Goal: Task Accomplishment & Management: Check status

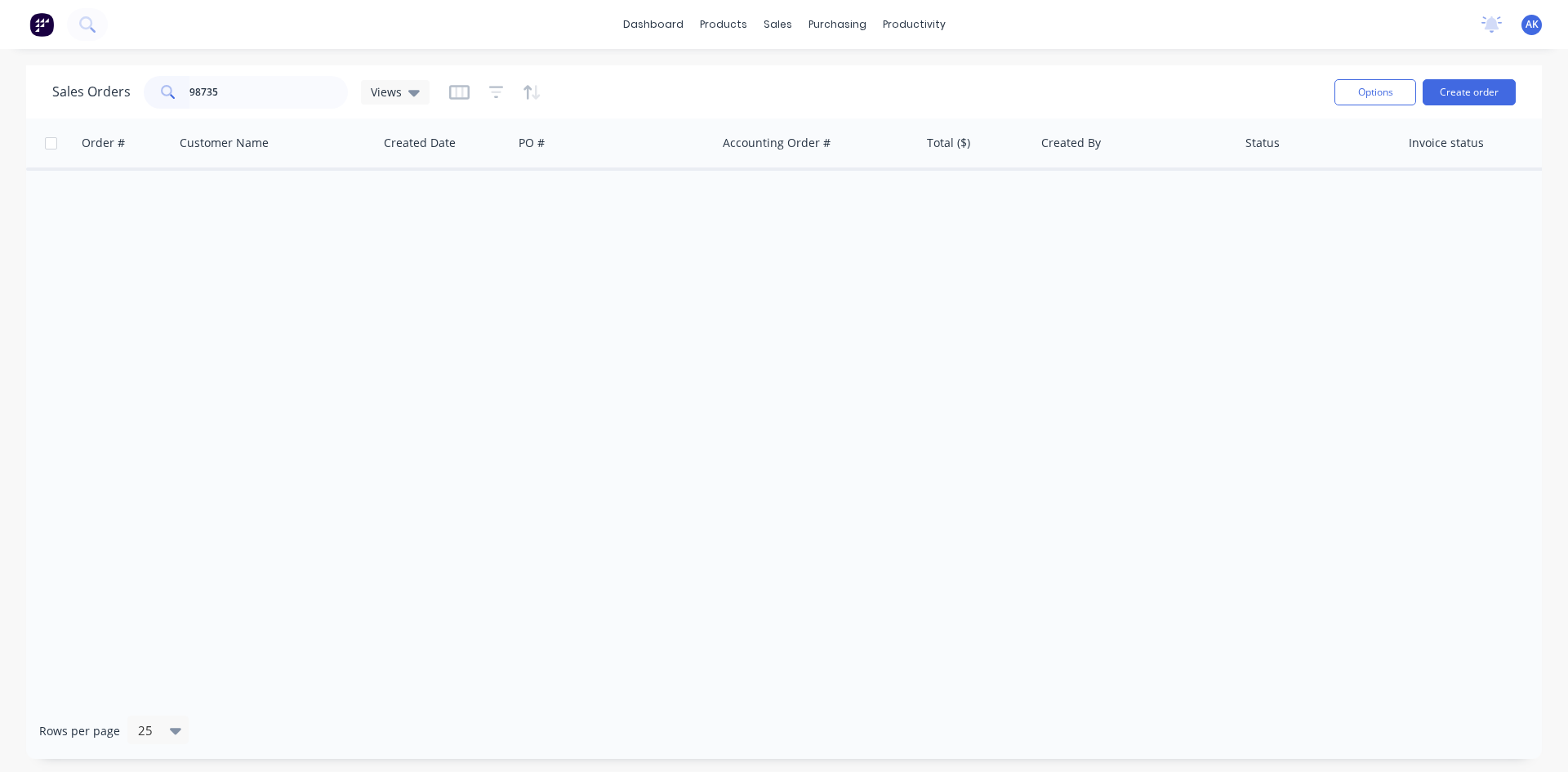
drag, startPoint x: 242, startPoint y: 97, endPoint x: 0, endPoint y: 114, distance: 242.6
click at [0, 114] on div "Sales Orders 98735 Views Options Create order Order # Customer Name Created Dat…" at bounding box center [784, 412] width 1568 height 693
type input "98692"
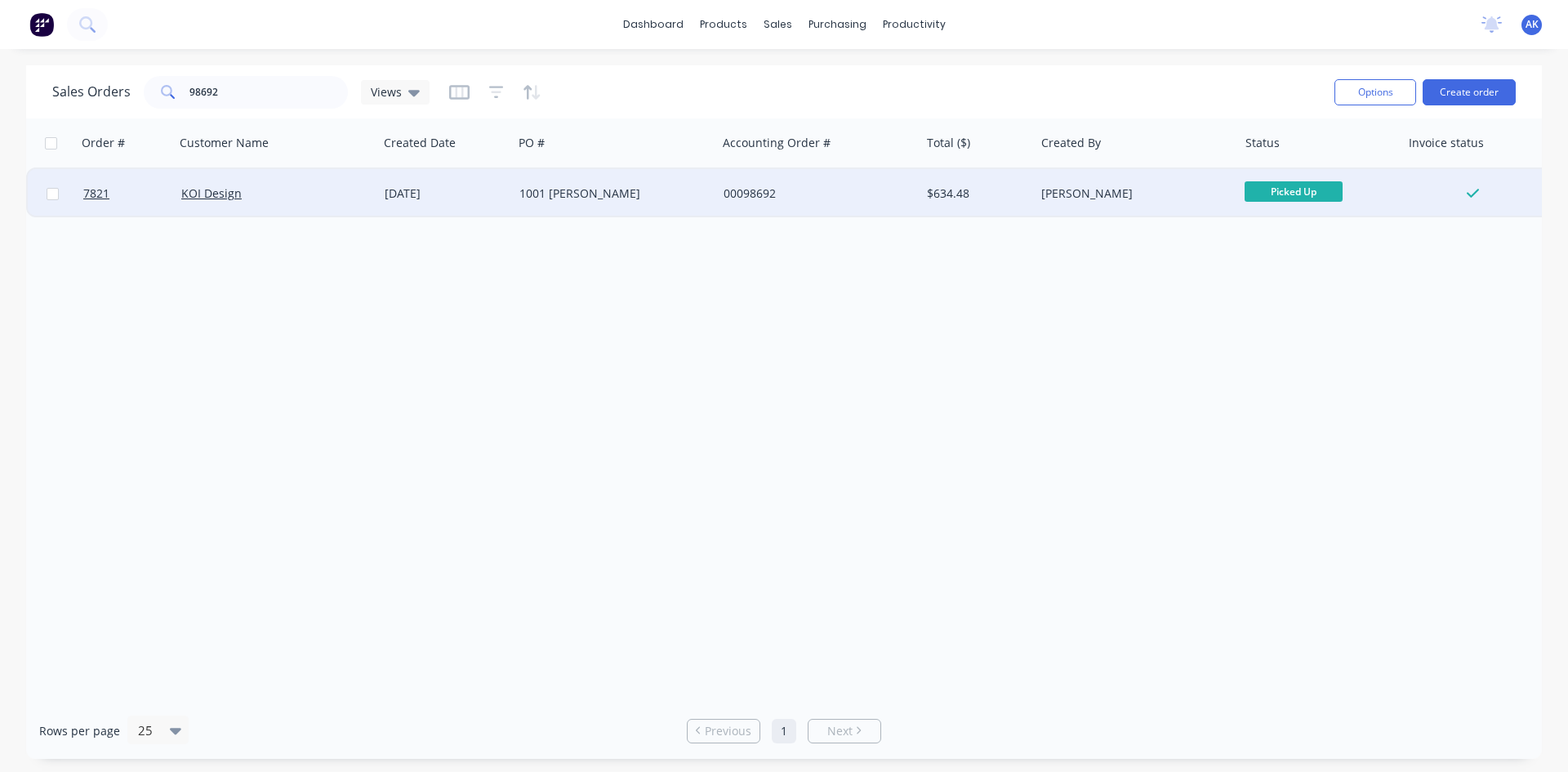
click at [585, 192] on div "1001 Genea" at bounding box center [610, 193] width 181 height 16
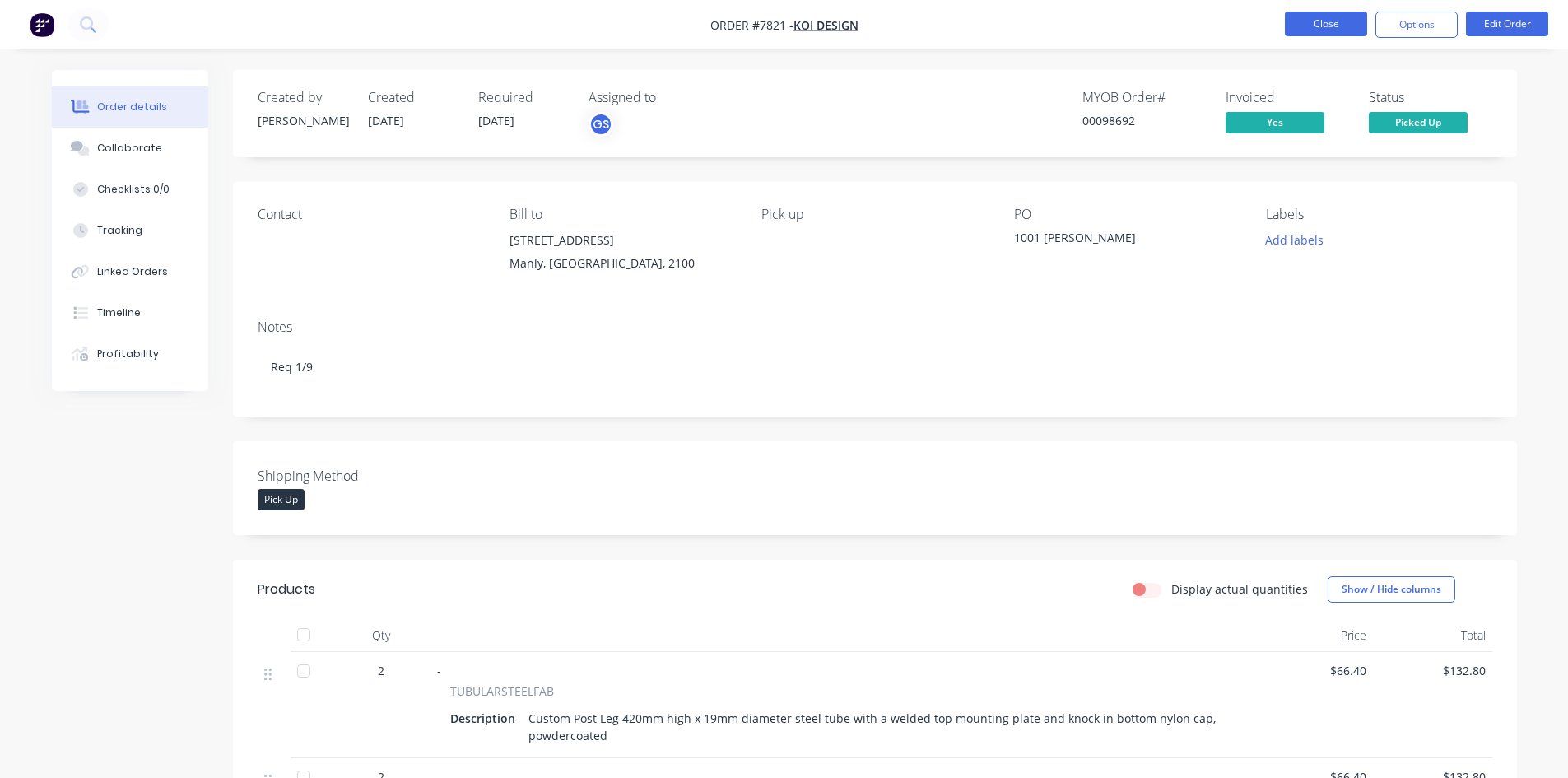
click at [1314, 21] on button "Close" at bounding box center [1325, 24] width 82 height 25
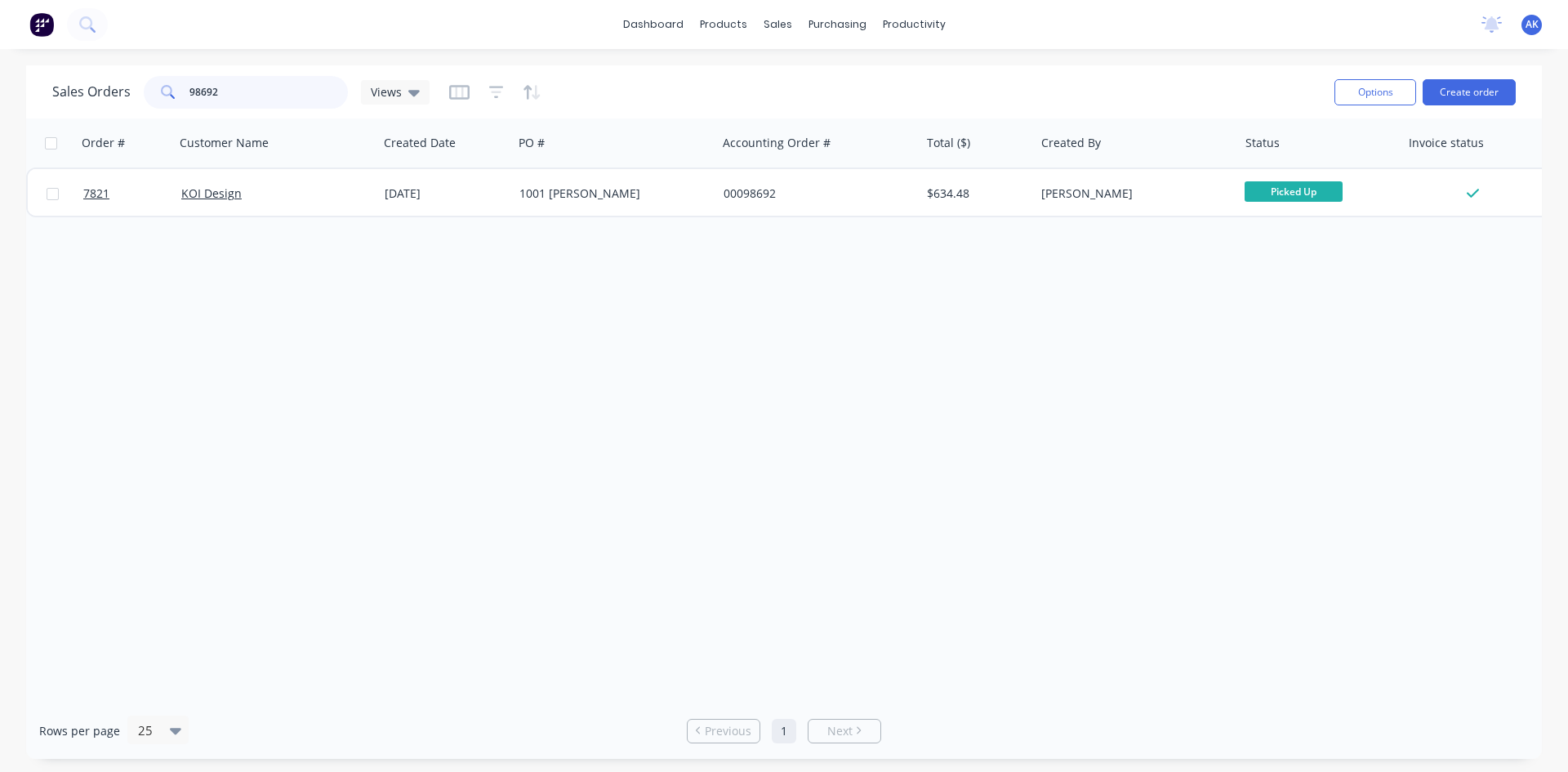
drag, startPoint x: 242, startPoint y: 87, endPoint x: 0, endPoint y: 108, distance: 242.9
click at [0, 107] on div "Sales Orders 98692 Views Options Create order Order # Customer Name Created Dat…" at bounding box center [784, 412] width 1568 height 693
type input "98075"
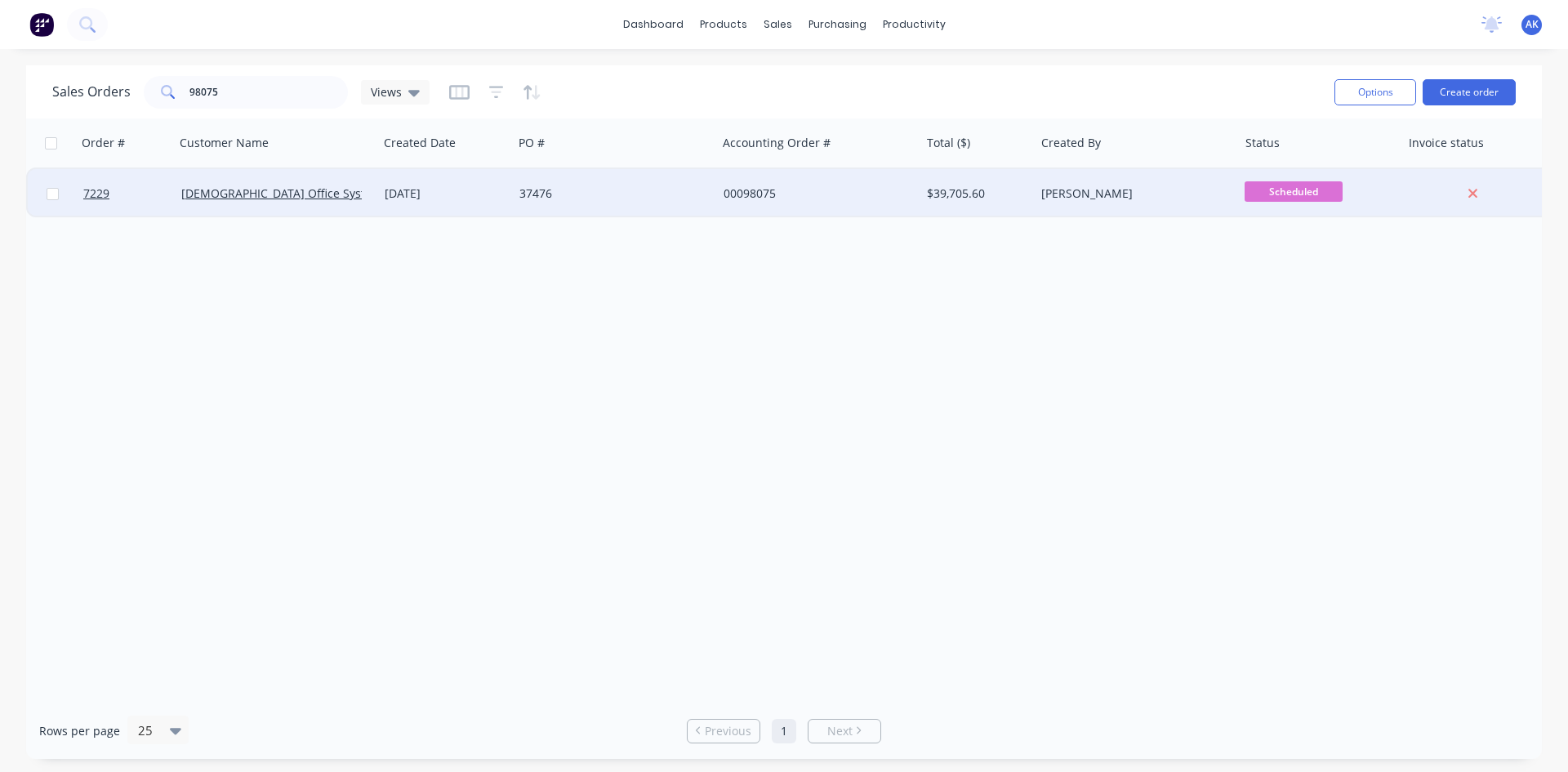
click at [561, 195] on div "37476" at bounding box center [610, 193] width 181 height 16
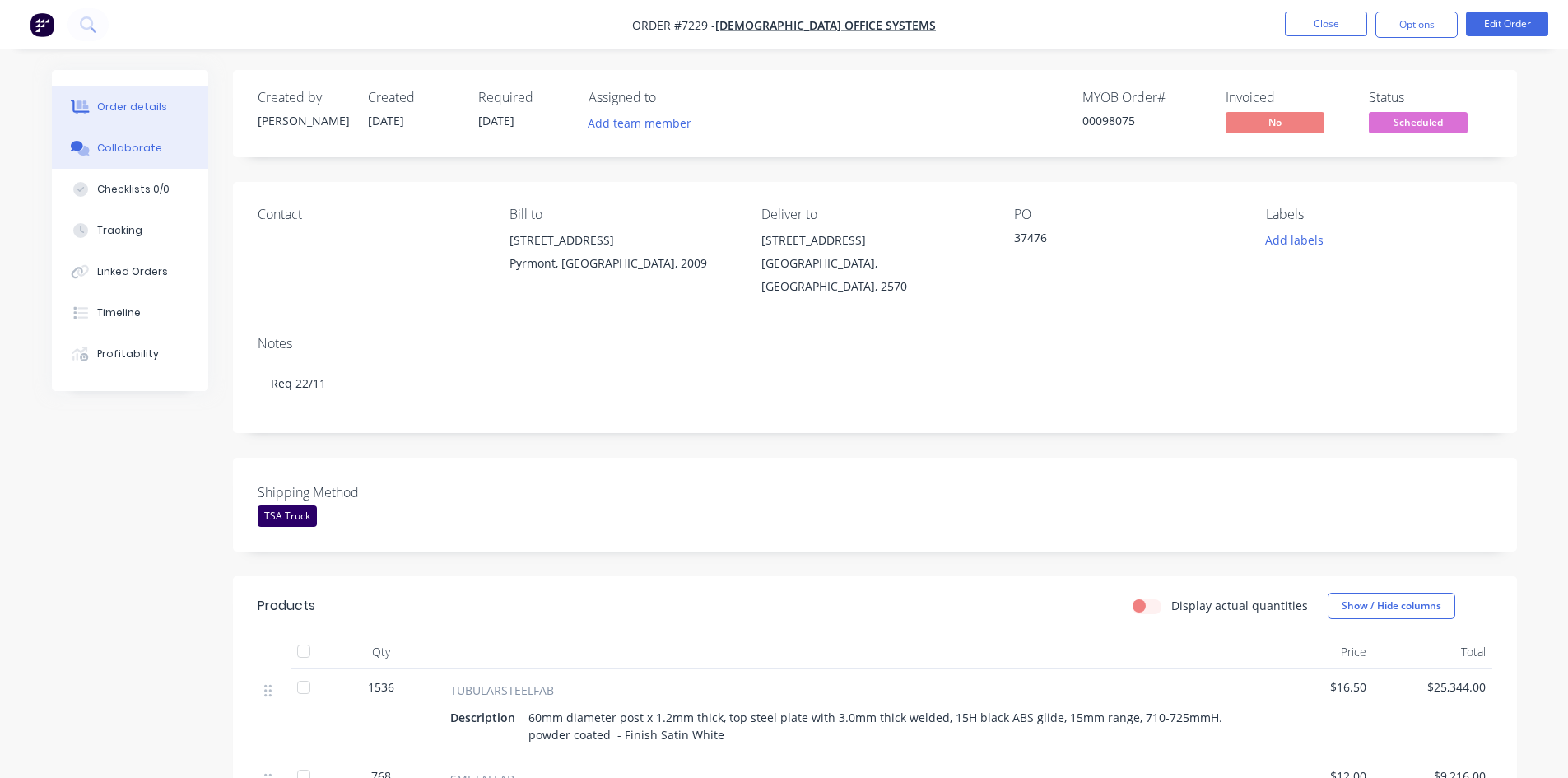
click at [165, 156] on button "Collaborate" at bounding box center [130, 148] width 156 height 41
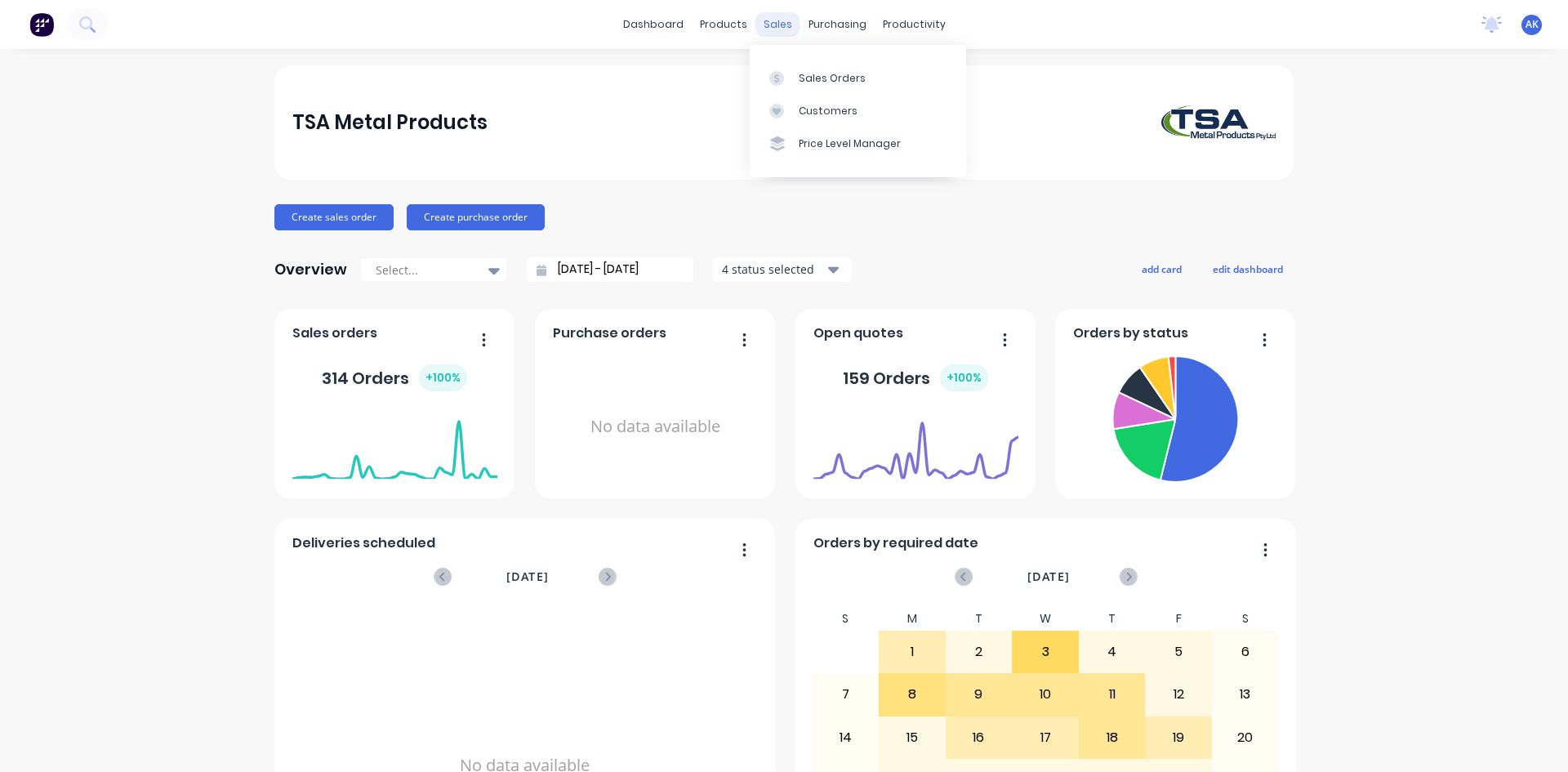
drag, startPoint x: 766, startPoint y: 19, endPoint x: 781, endPoint y: 35, distance: 21.9
click at [766, 19] on div "sales" at bounding box center [777, 24] width 45 height 24
click at [821, 79] on div "Sales Orders" at bounding box center [833, 77] width 67 height 14
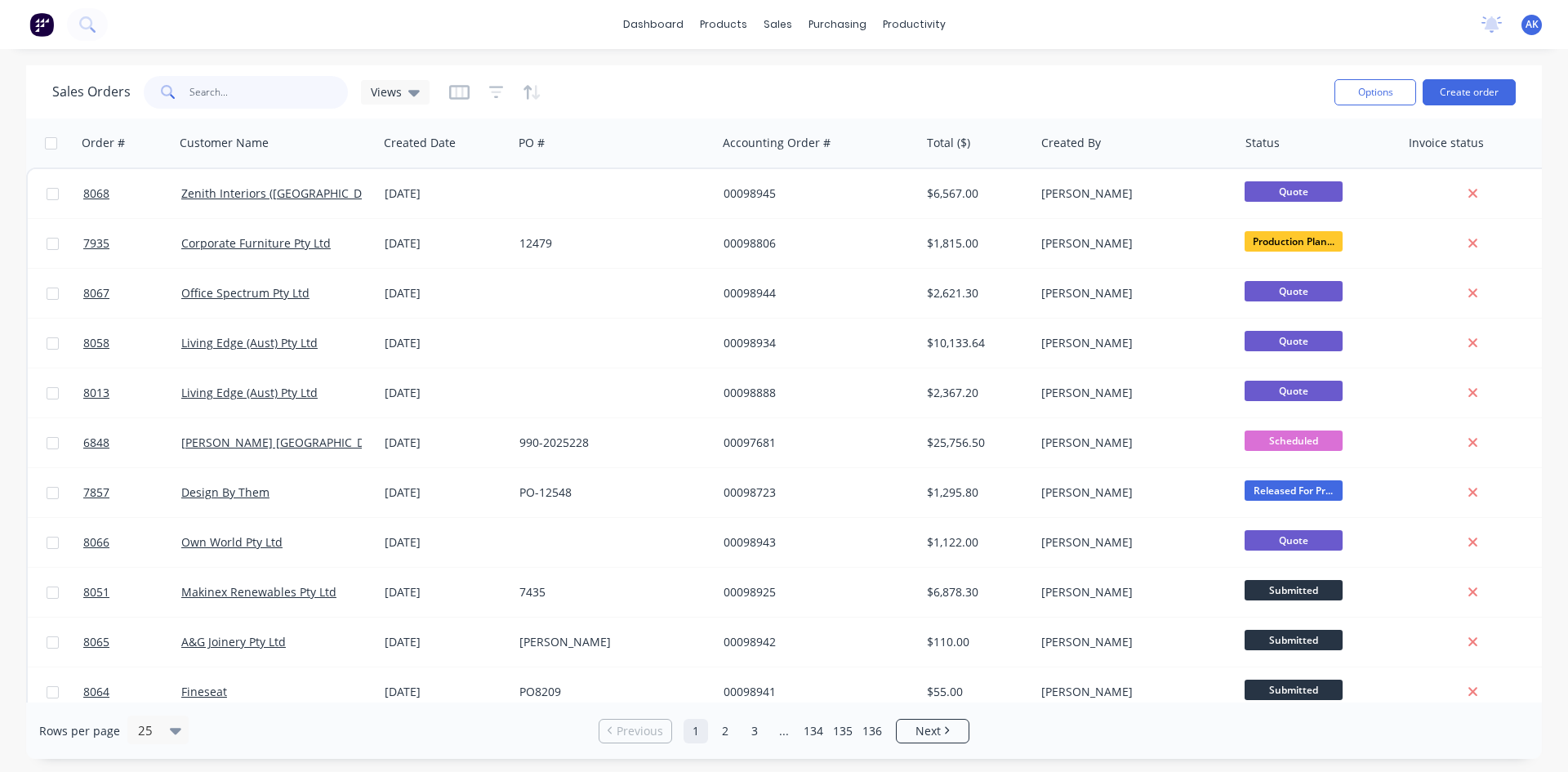
click at [272, 95] on input "text" at bounding box center [269, 92] width 159 height 33
type input "98075"
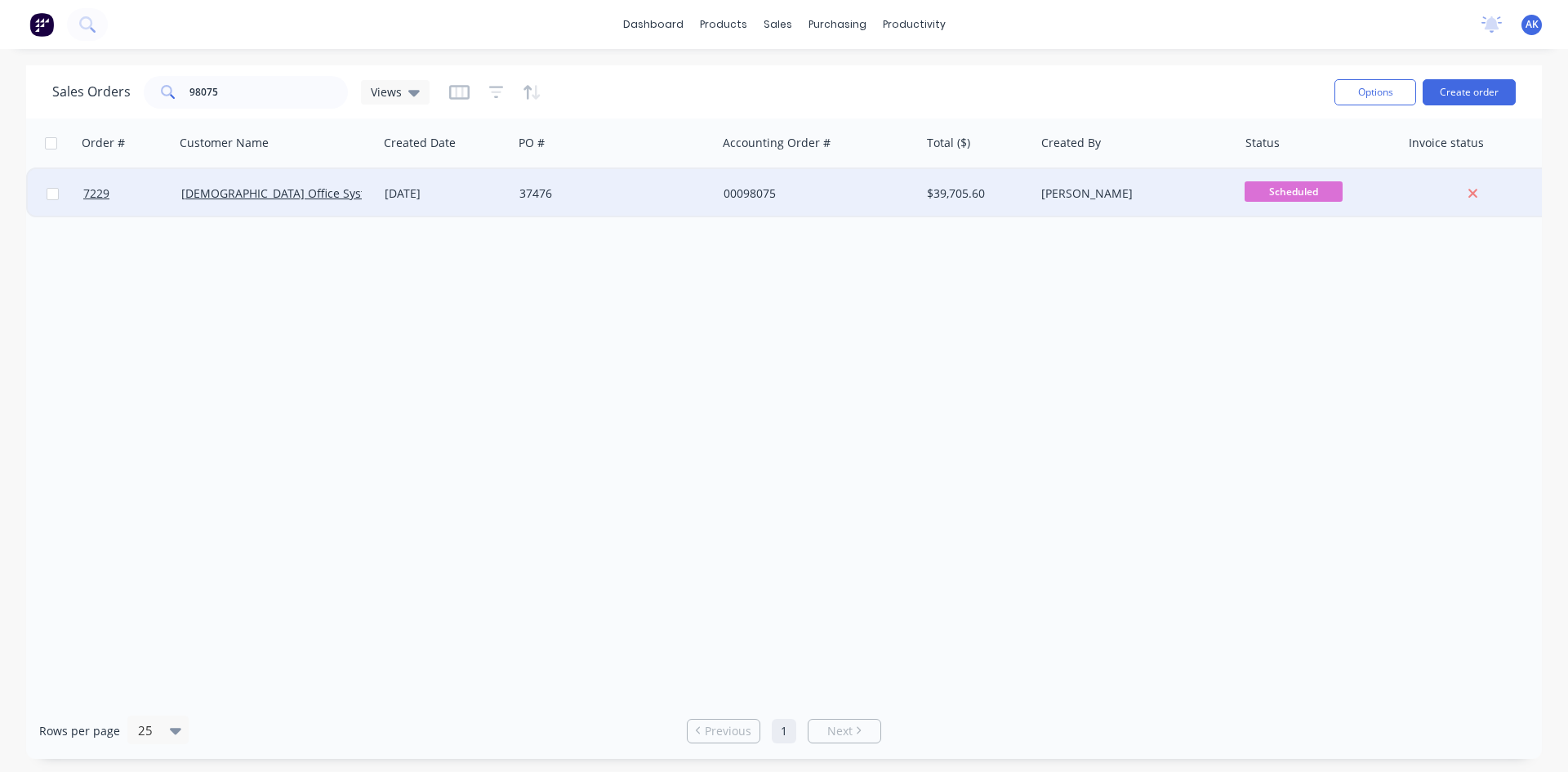
click at [448, 195] on div "[DATE]" at bounding box center [445, 193] width 122 height 16
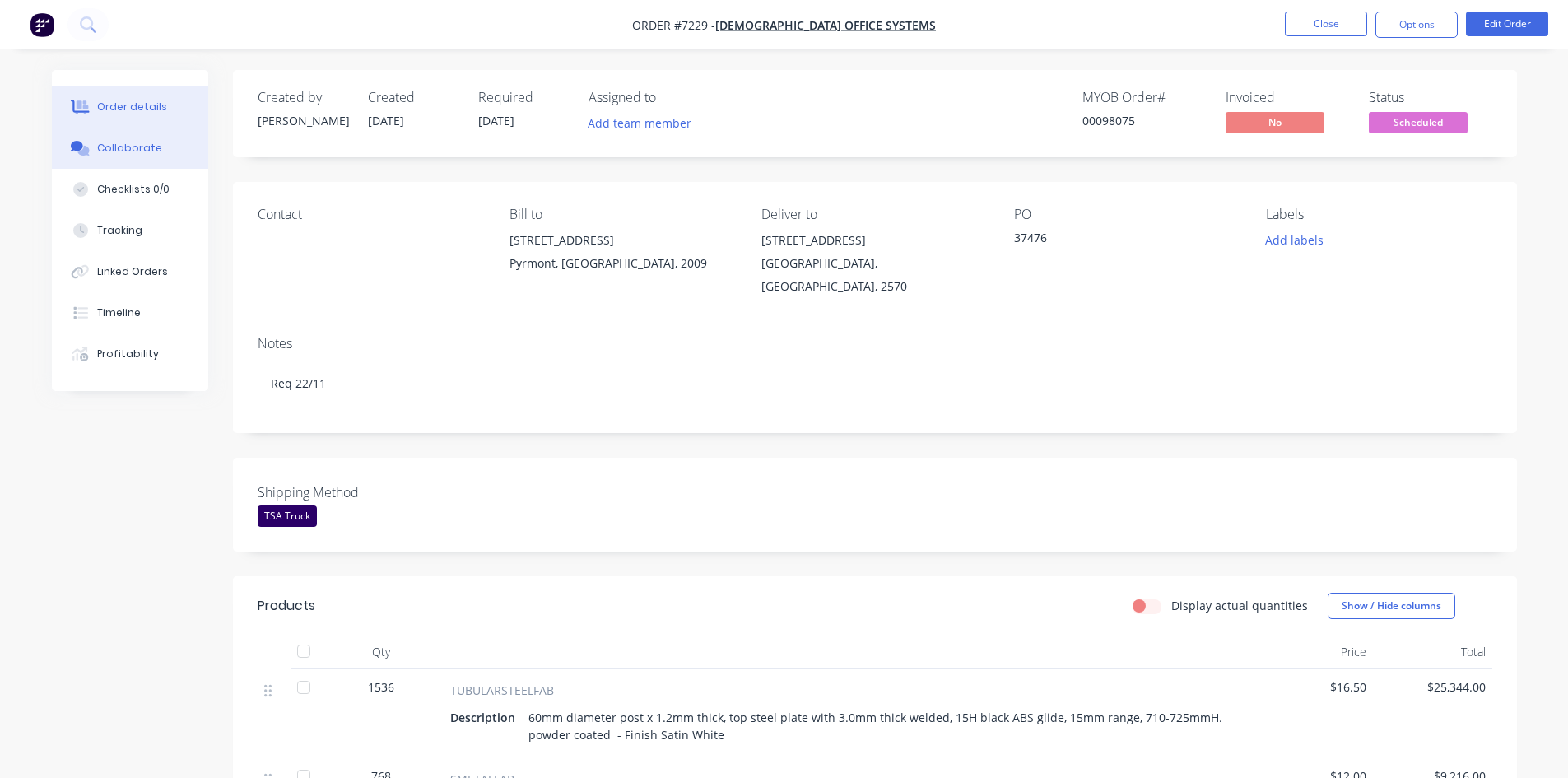
click at [137, 154] on div "Collaborate" at bounding box center [129, 148] width 65 height 14
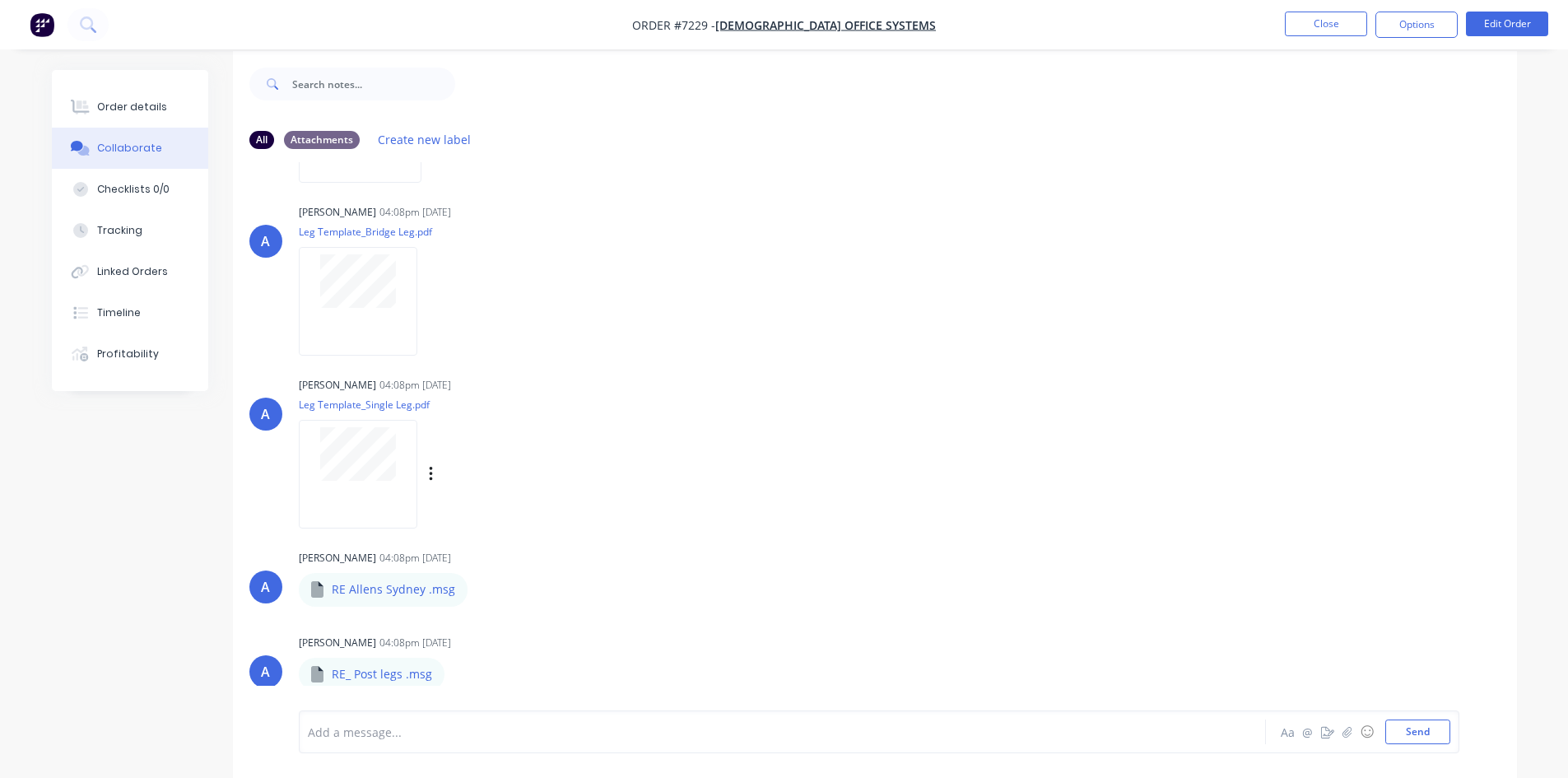
scroll to position [25, 0]
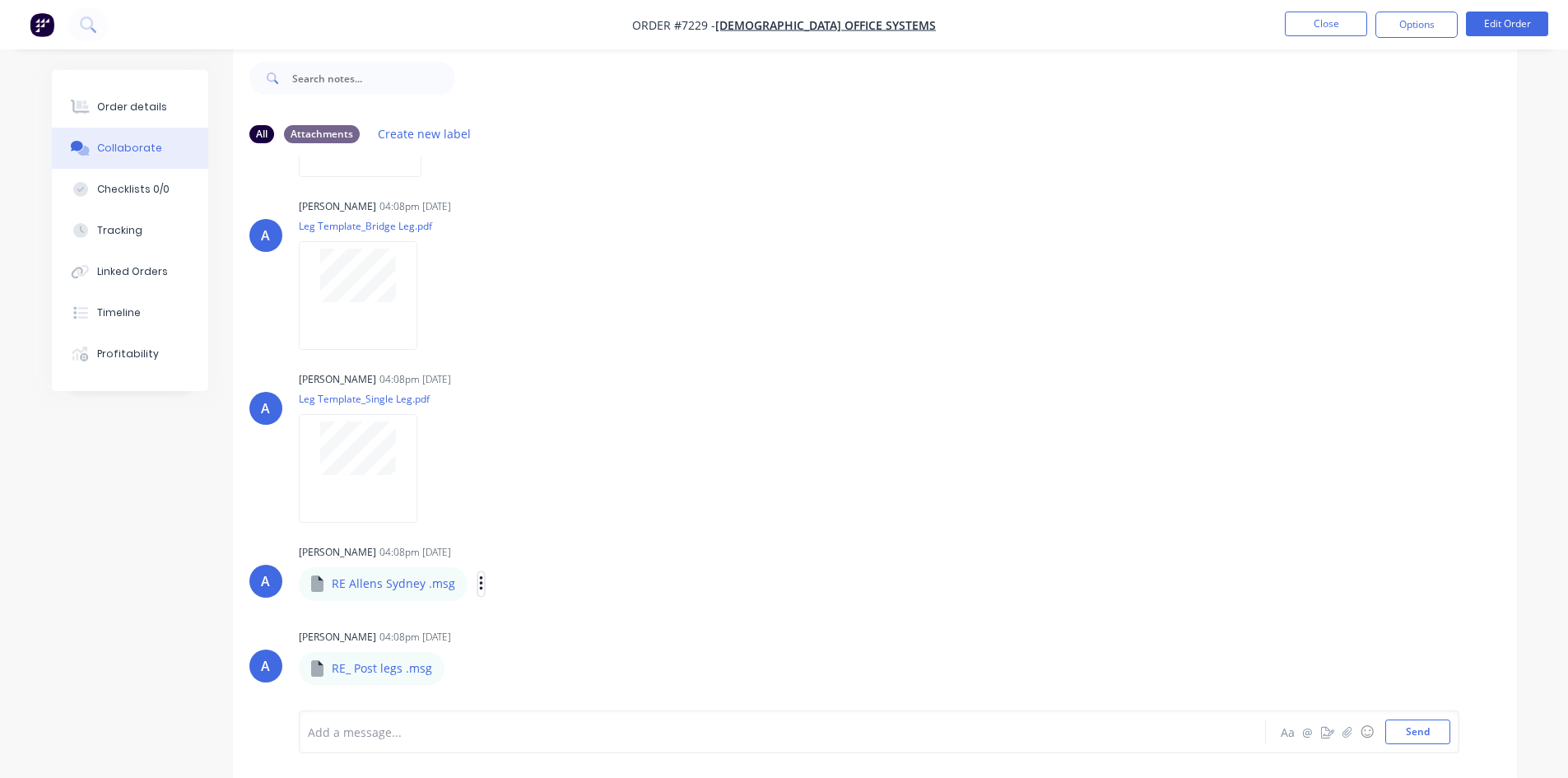
click at [479, 586] on button "button" at bounding box center [482, 584] width 7 height 24
click at [536, 617] on button "Download" at bounding box center [589, 628] width 185 height 37
click at [451, 670] on div "Labels Download" at bounding box center [544, 668] width 185 height 24
click at [456, 668] on icon "button" at bounding box center [457, 667] width 3 height 14
click at [503, 662] on button "Download" at bounding box center [566, 663] width 185 height 37
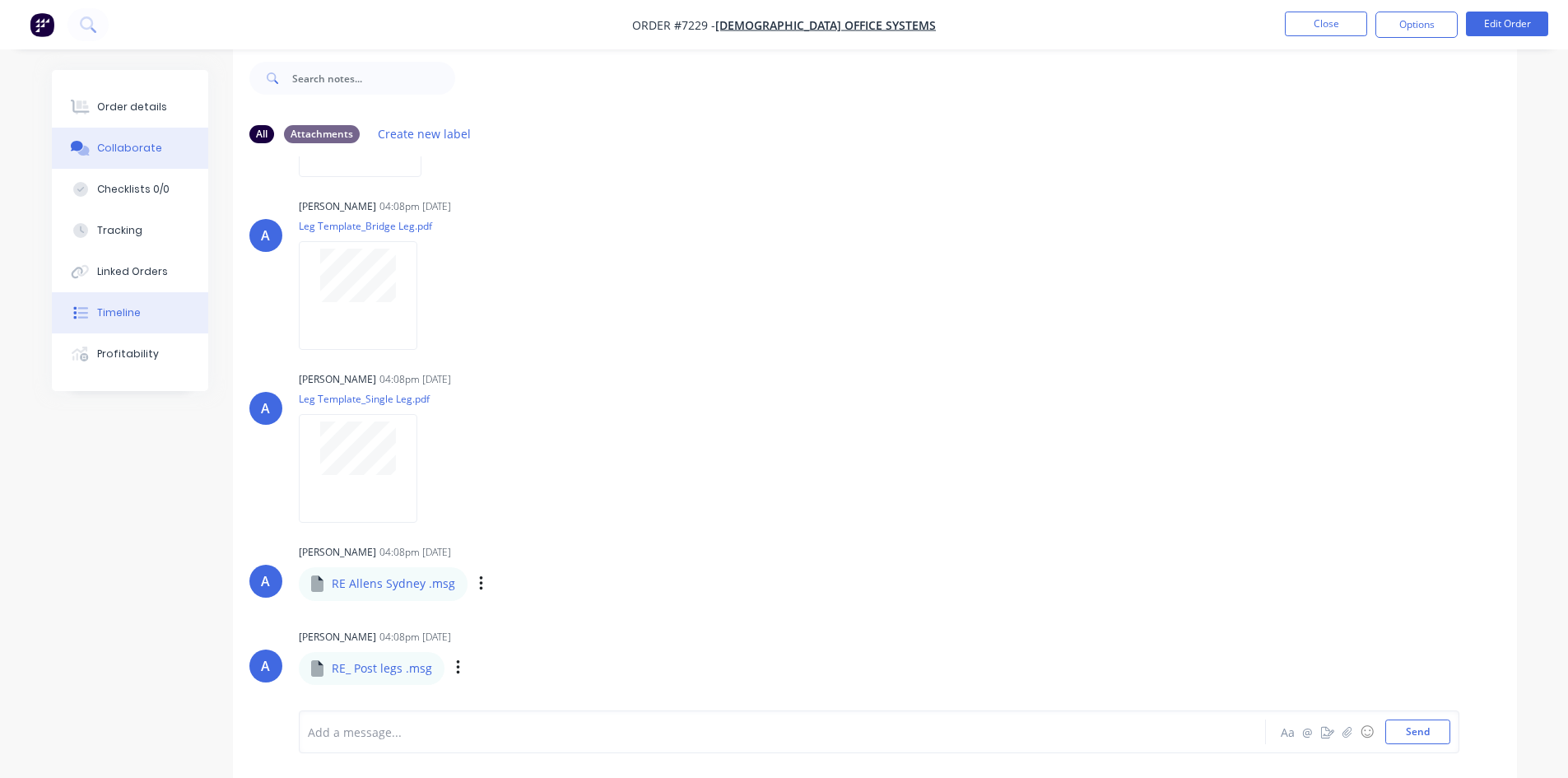
click at [116, 306] on div "Timeline" at bounding box center [118, 312] width 43 height 14
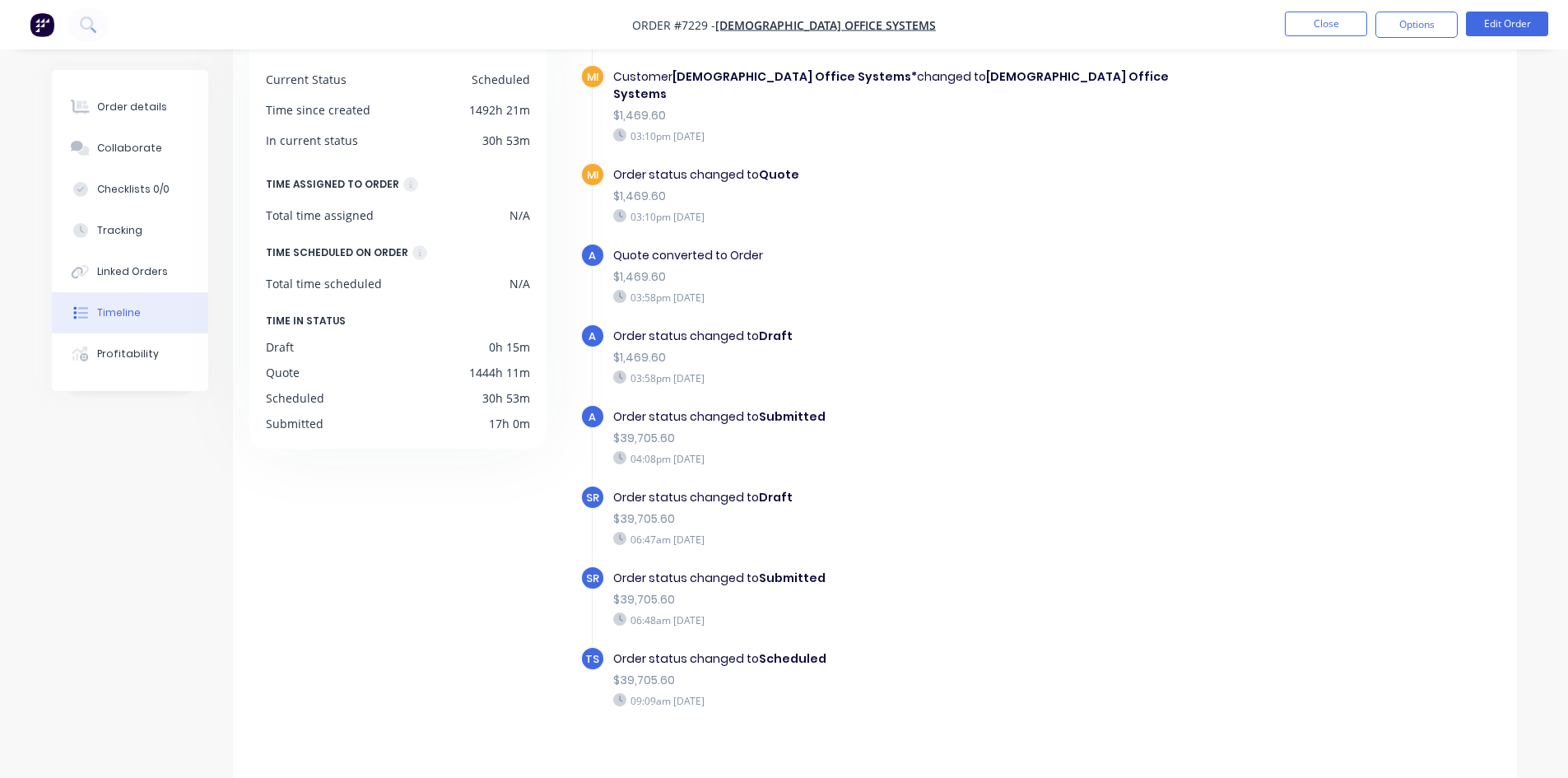
scroll to position [126, 0]
click at [130, 150] on div "Collaborate" at bounding box center [129, 148] width 65 height 14
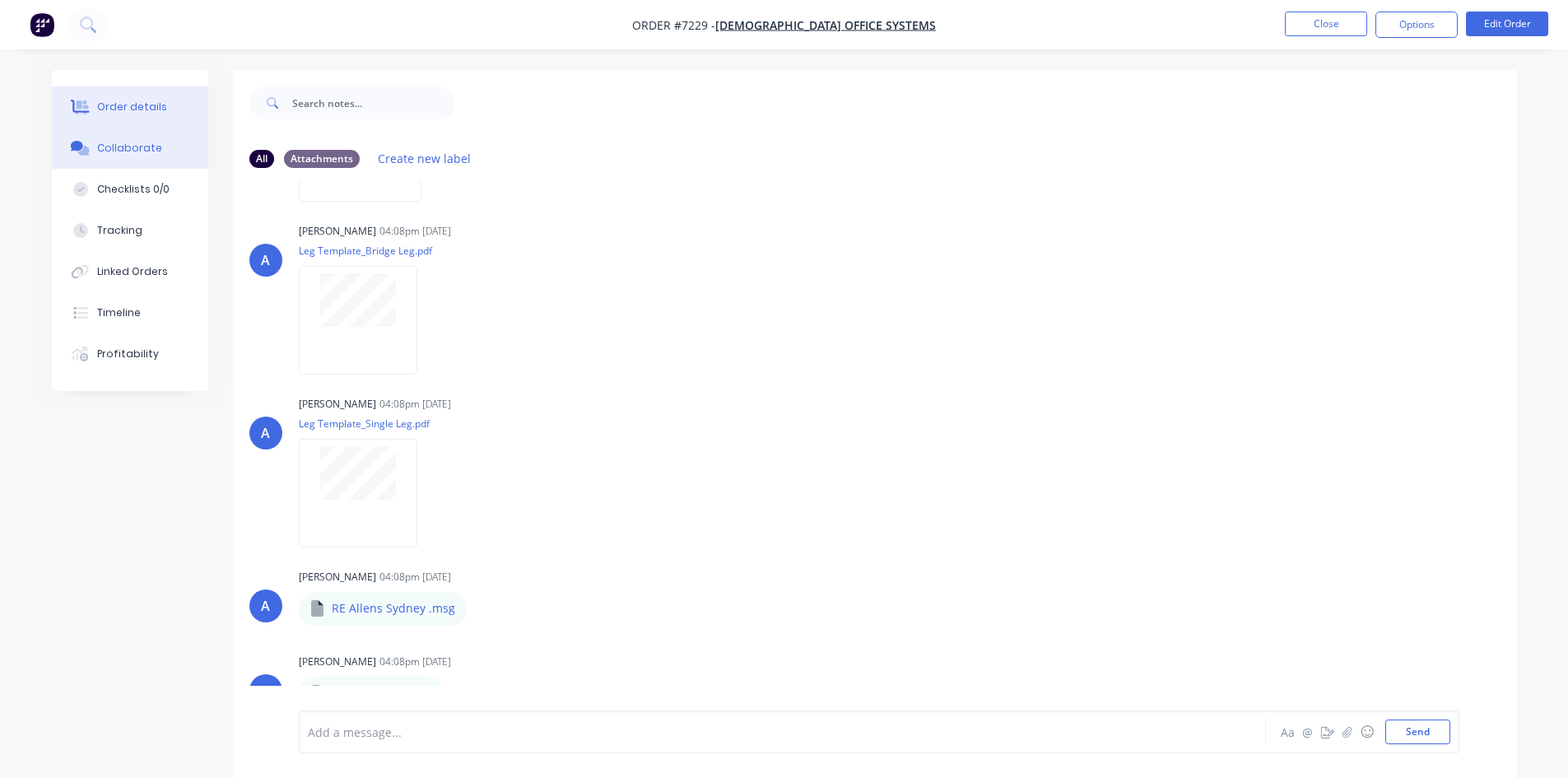
click at [129, 108] on div "Order details" at bounding box center [132, 106] width 70 height 14
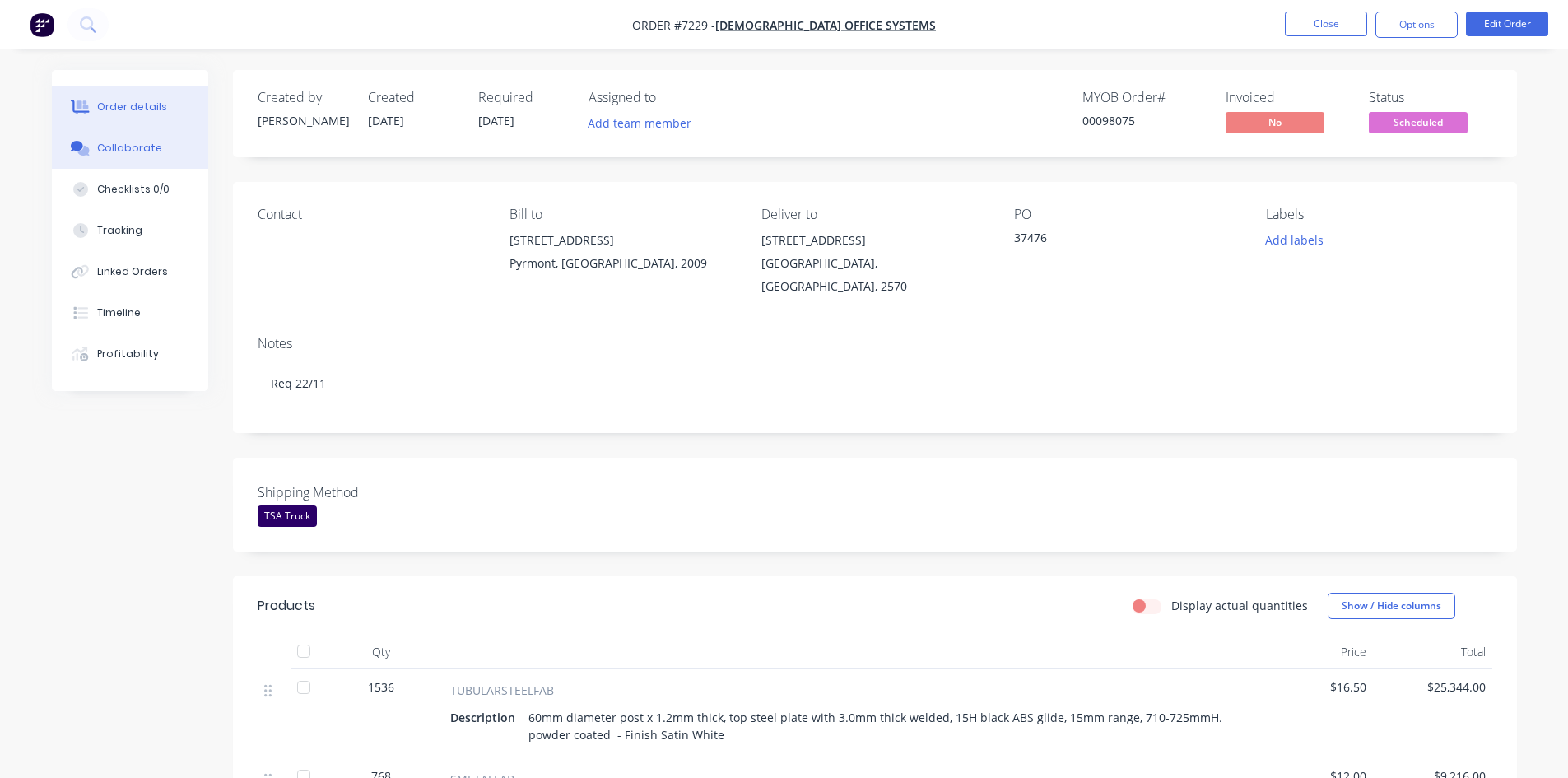
click at [159, 148] on button "Collaborate" at bounding box center [130, 148] width 156 height 41
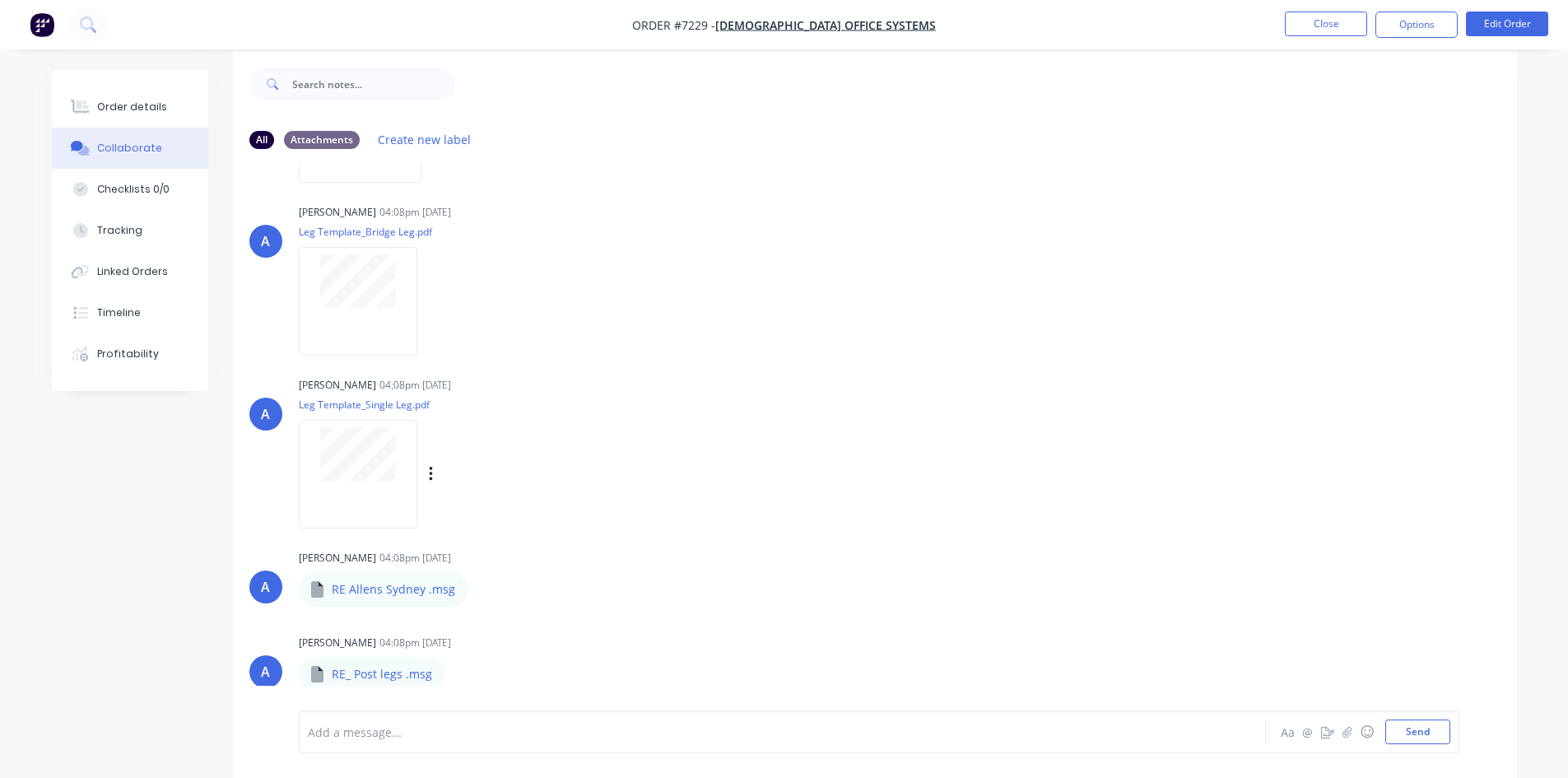
scroll to position [25, 0]
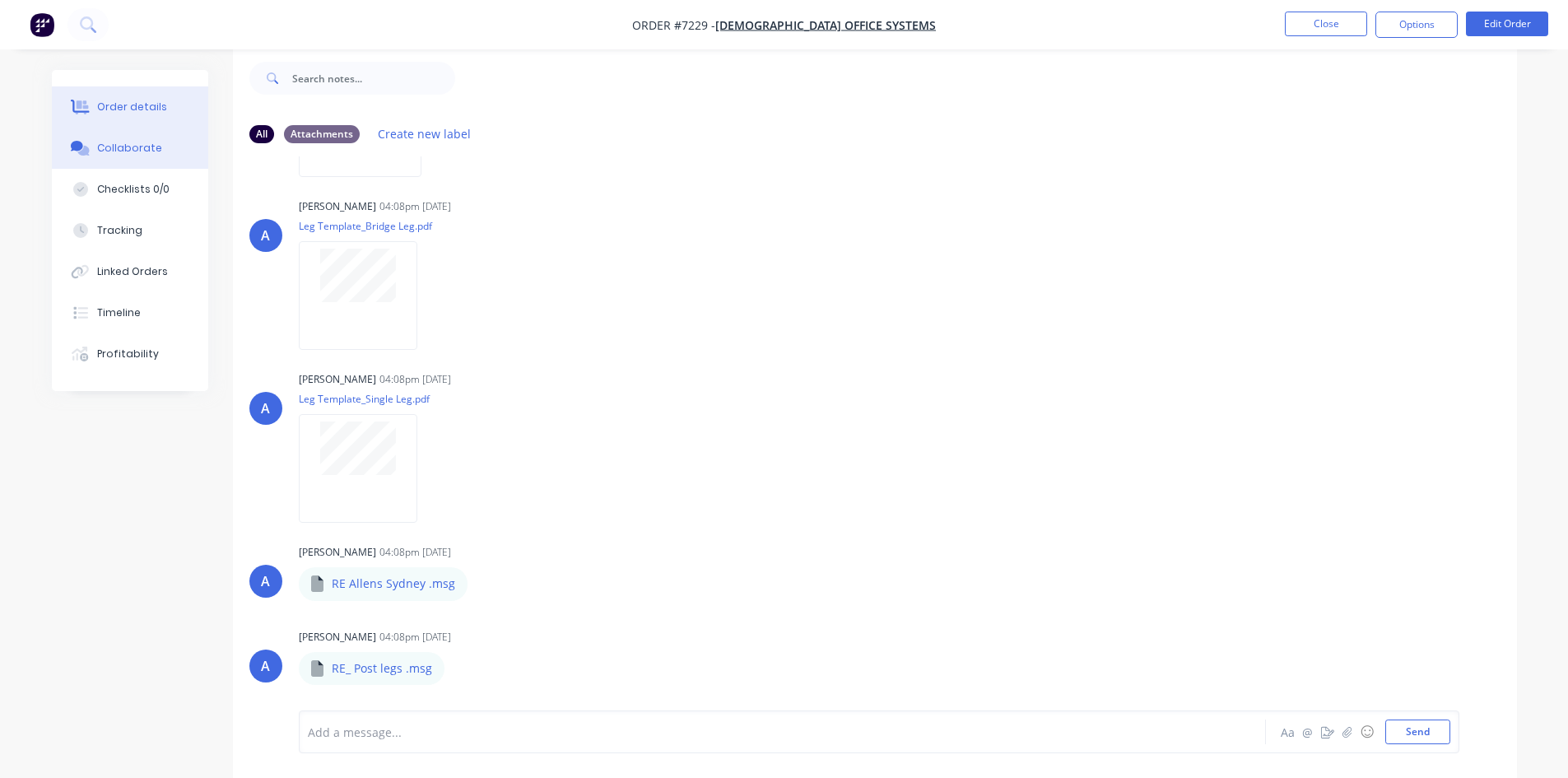
click at [126, 95] on button "Order details" at bounding box center [130, 107] width 156 height 41
